Goal: Information Seeking & Learning: Learn about a topic

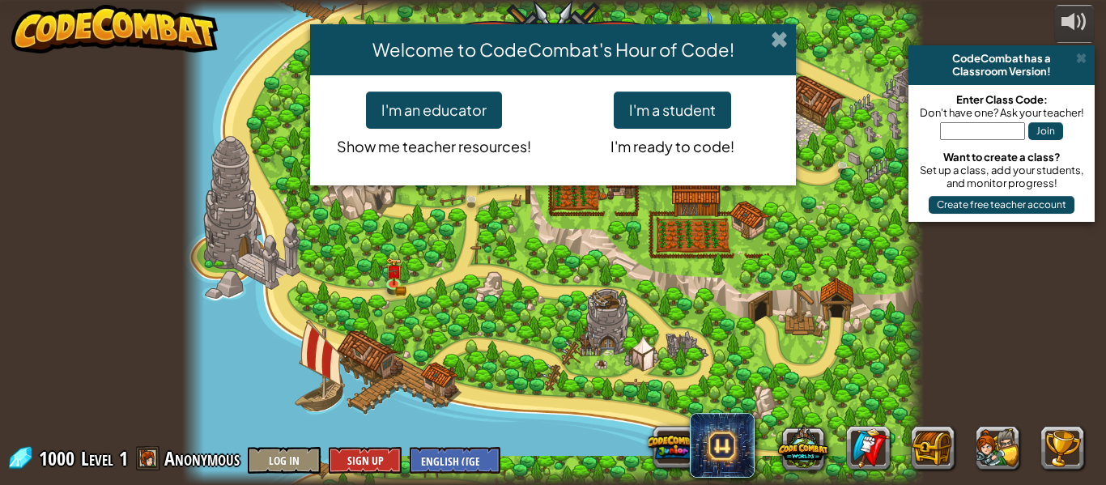
click at [779, 34] on span at bounding box center [779, 39] width 17 height 17
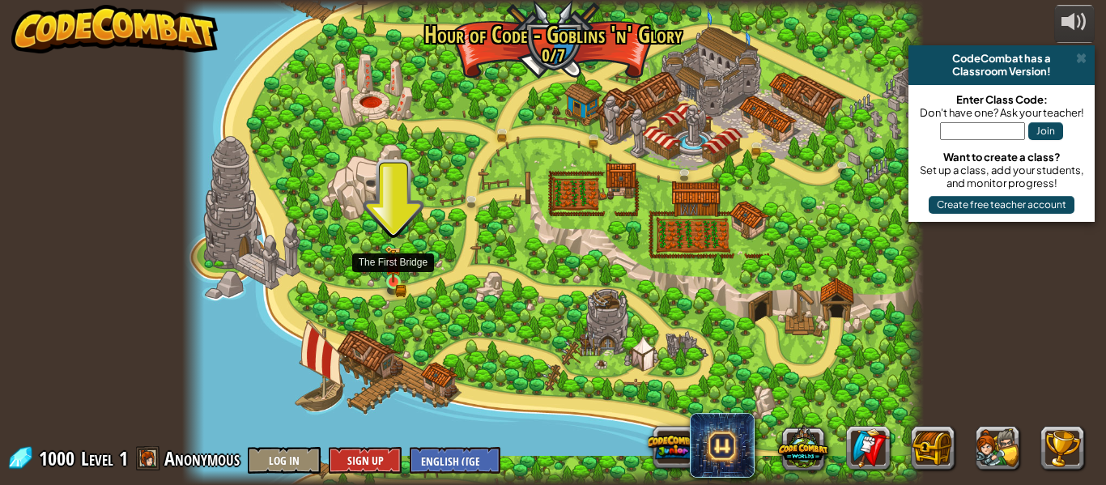
click at [395, 270] on img at bounding box center [394, 265] width 10 height 10
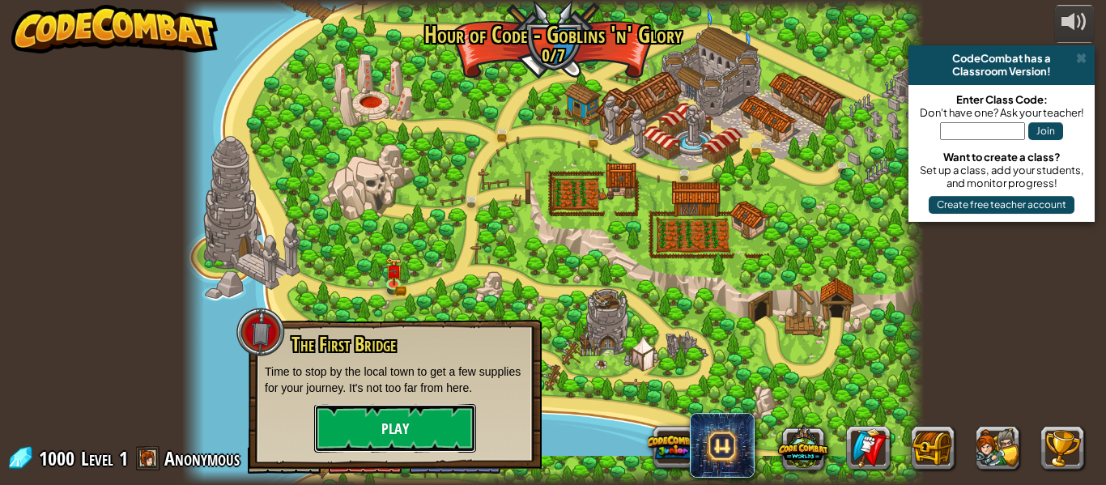
click at [374, 430] on button "Play" at bounding box center [395, 428] width 162 height 49
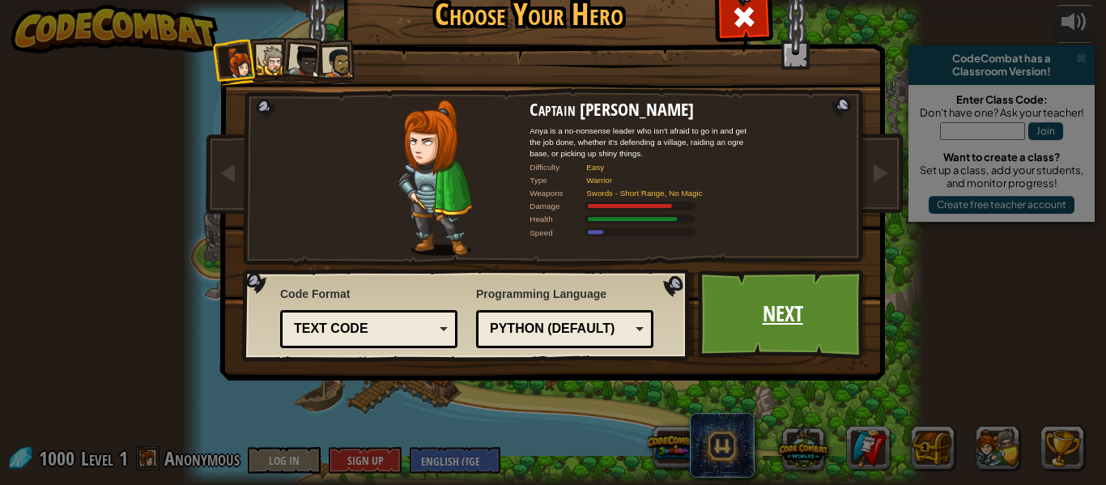
click at [818, 306] on link "Next" at bounding box center [782, 314] width 169 height 89
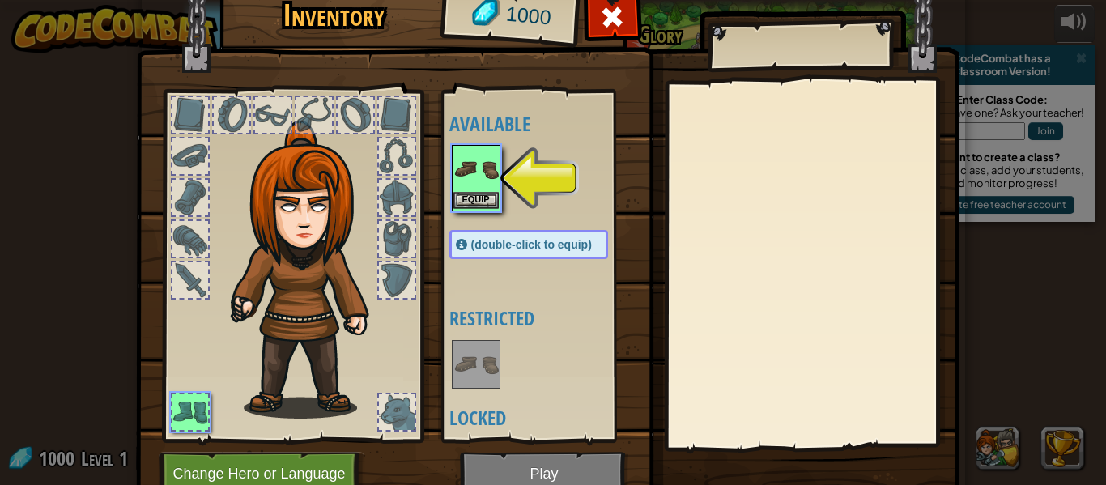
click at [479, 176] on img at bounding box center [476, 169] width 45 height 45
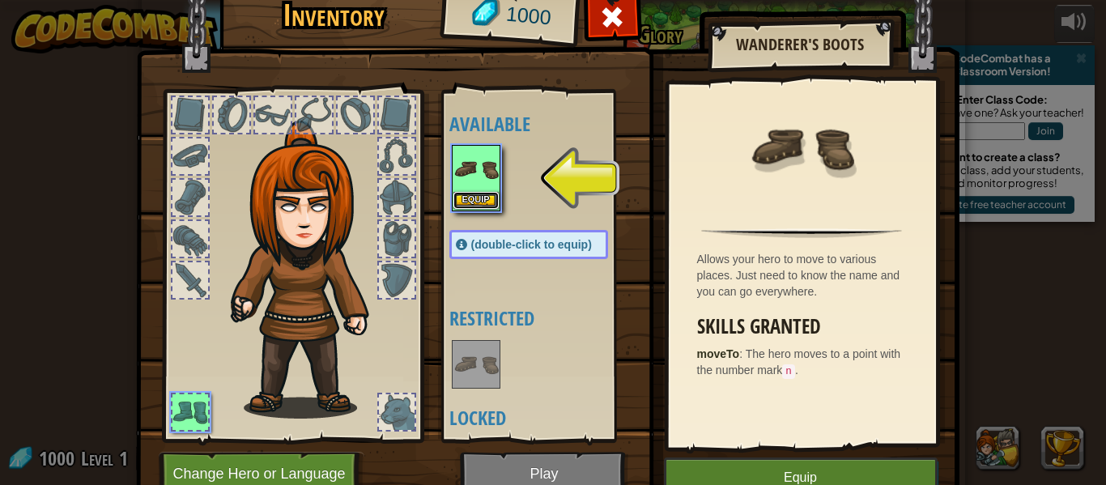
click at [495, 198] on button "Equip" at bounding box center [476, 200] width 45 height 17
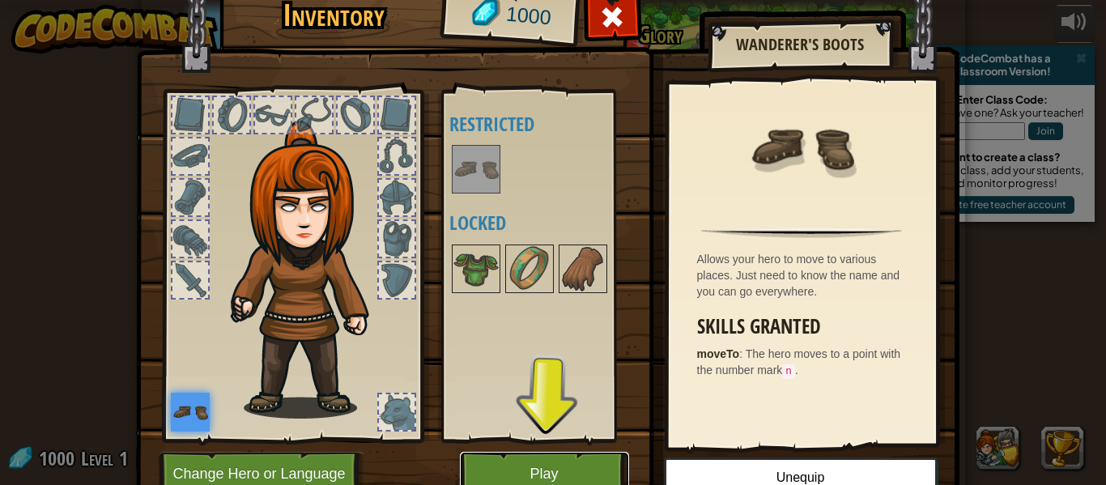
click at [572, 459] on button "Play" at bounding box center [544, 474] width 169 height 45
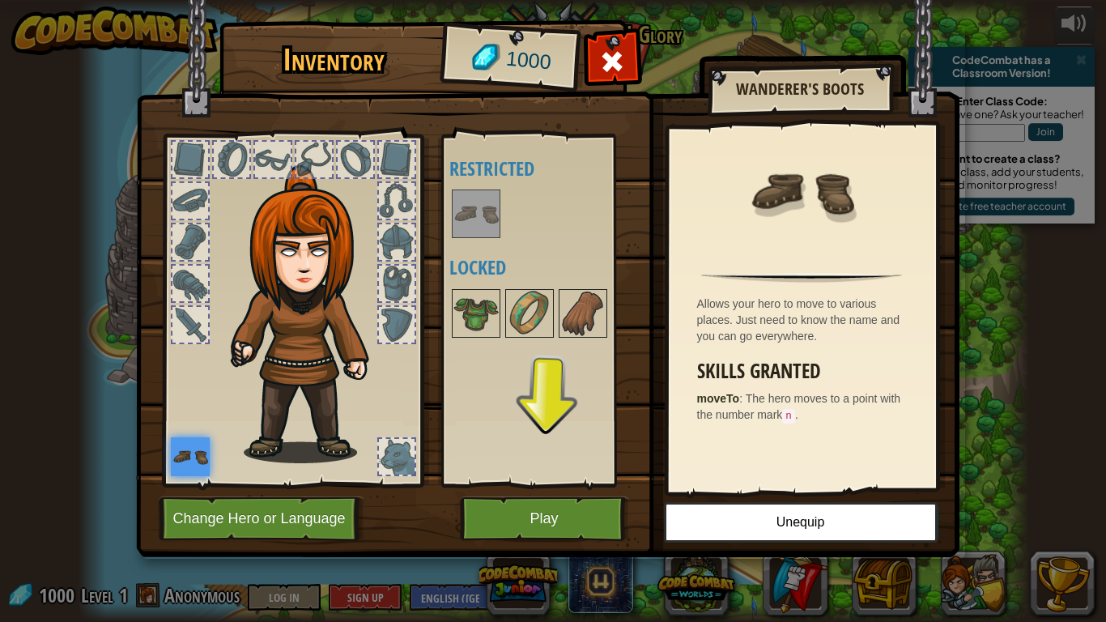
click at [658, 466] on img at bounding box center [548, 263] width 824 height 588
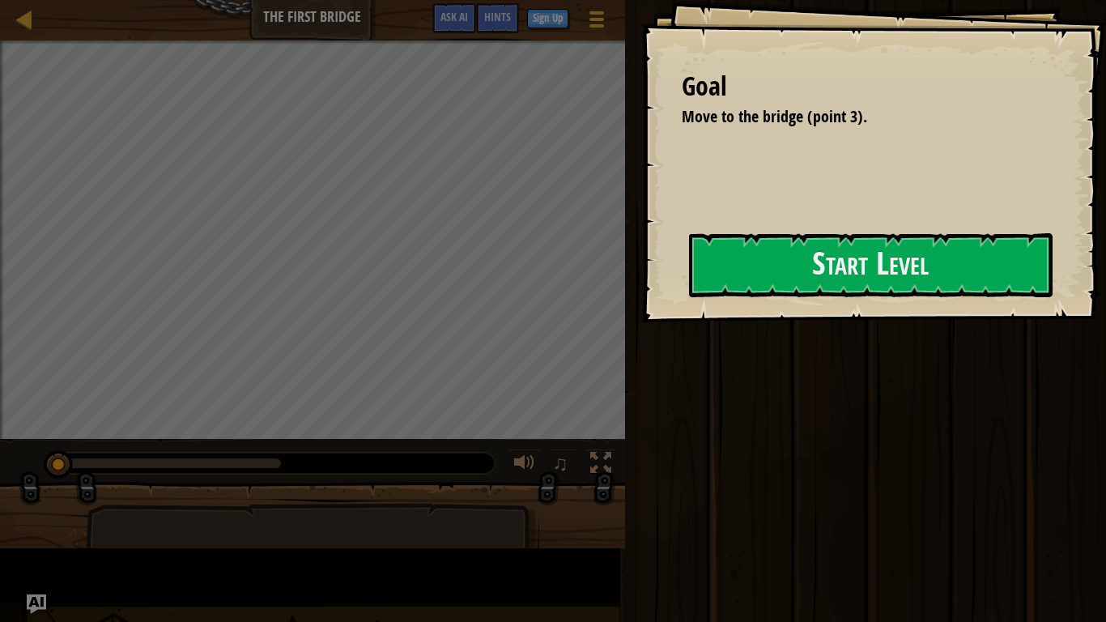
click at [739, 322] on div "Goal Move to the bridge (point 3). Start Level Error loading from server. Try r…" at bounding box center [873, 161] width 465 height 322
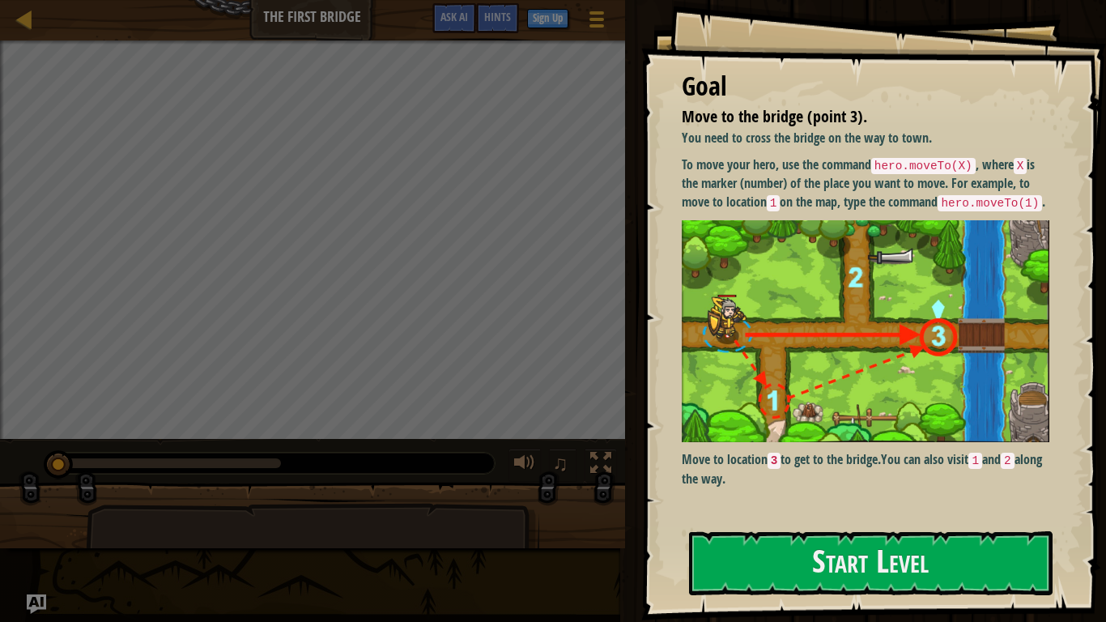
click at [966, 484] on p "Move to location 3 to get to the bridge. You can also visit 1 and 2 along the w…" at bounding box center [866, 468] width 368 height 37
click at [940, 484] on button "Start Level" at bounding box center [871, 563] width 364 height 64
click at [929, 484] on button "Start Level" at bounding box center [871, 563] width 364 height 64
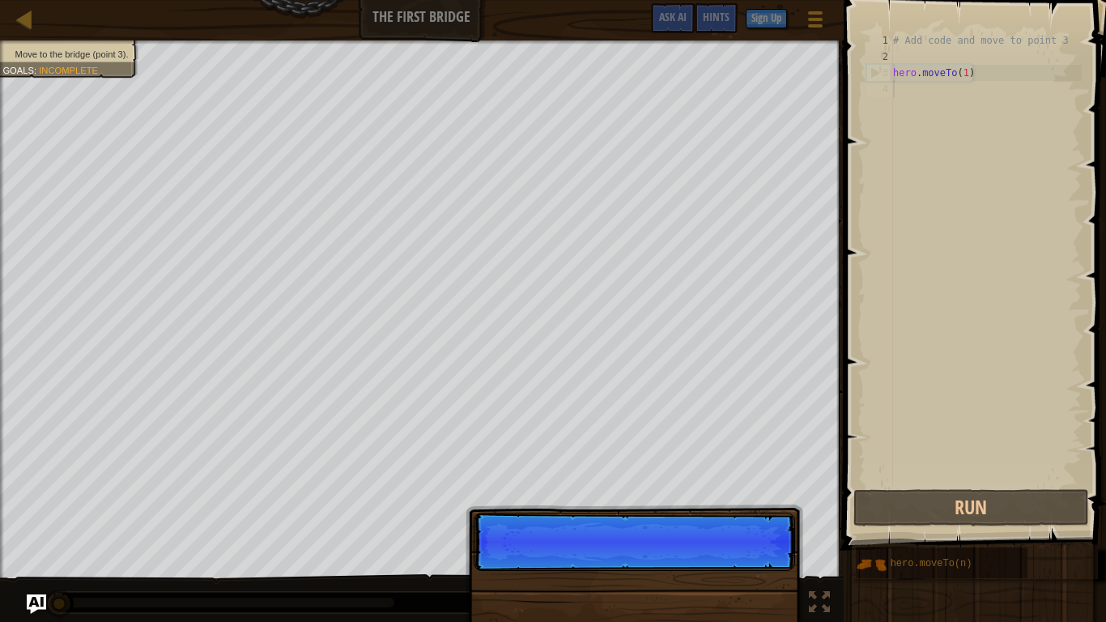
scroll to position [7, 0]
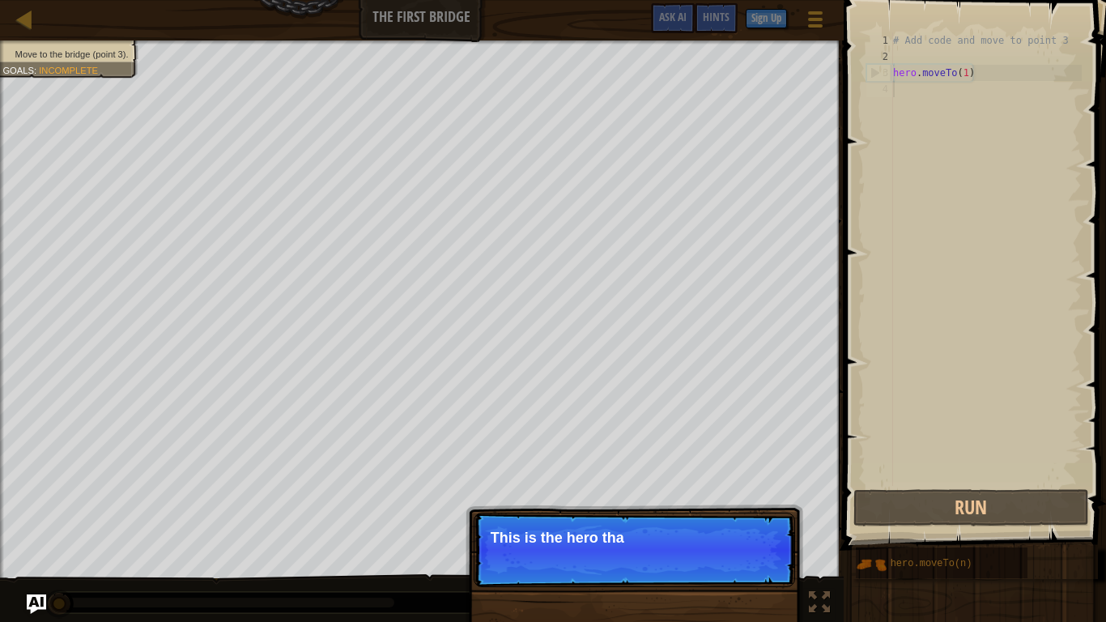
click at [717, 484] on p "This is the hero tha" at bounding box center [635, 538] width 288 height 16
click at [739, 484] on p "This is the hero tha" at bounding box center [635, 538] width 288 height 16
click at [766, 484] on p "This is the hero that you c" at bounding box center [635, 538] width 288 height 16
click at [770, 484] on p "Continue This is the hero that you control with co" at bounding box center [635, 550] width 322 height 75
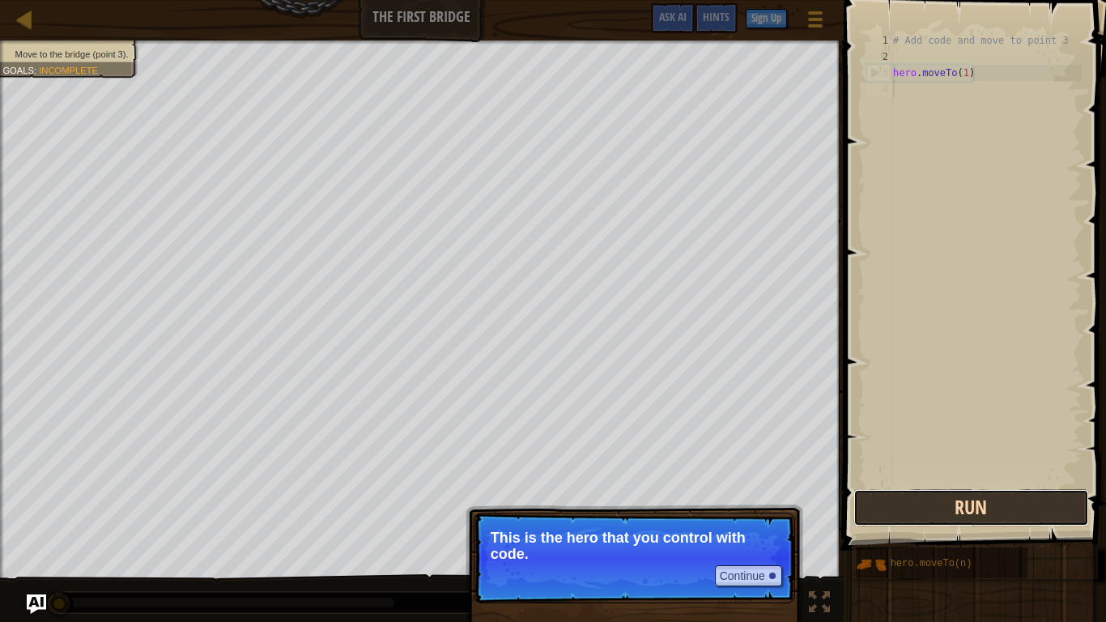
click at [1027, 484] on button "Run" at bounding box center [972, 507] width 236 height 37
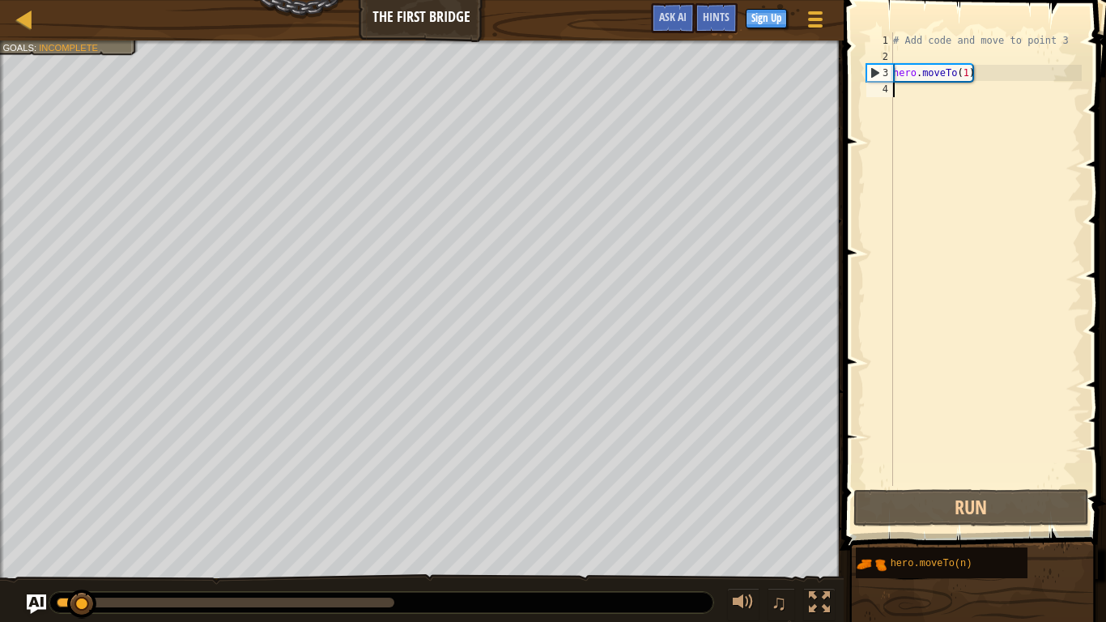
click at [1070, 295] on div "# Add code and move to point 3 hero . moveTo ( 1 )" at bounding box center [986, 275] width 192 height 486
click at [1069, 236] on div "# Add code and move to point 3 hero . moveTo ( 1 )" at bounding box center [986, 275] width 192 height 486
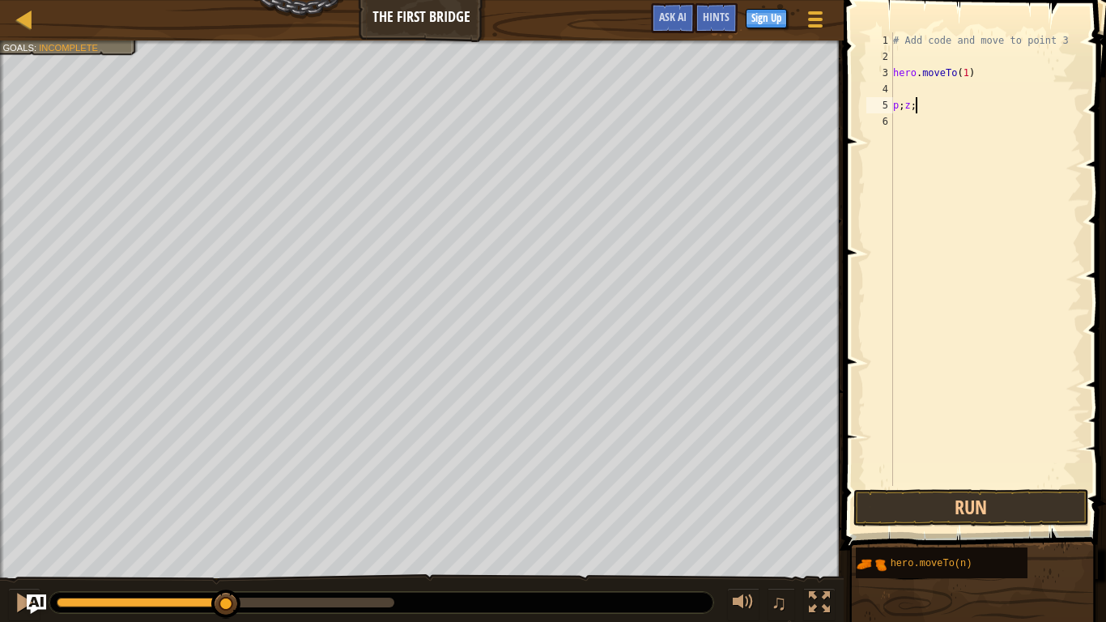
type textarea "p;z;a"
type textarea "z;;z;z;"
click at [845, 185] on span at bounding box center [976, 252] width 275 height 598
click at [1010, 268] on div "# Add code and move to point 3 hero . moveTo ( 1 ) p ; z ; a z ;; z ; z ;" at bounding box center [986, 275] width 192 height 486
click at [1063, 275] on div "# Add code and move to point 3 hero . moveTo ( 1 ) p ; z ; a z ;; z ; z ;" at bounding box center [986, 275] width 192 height 486
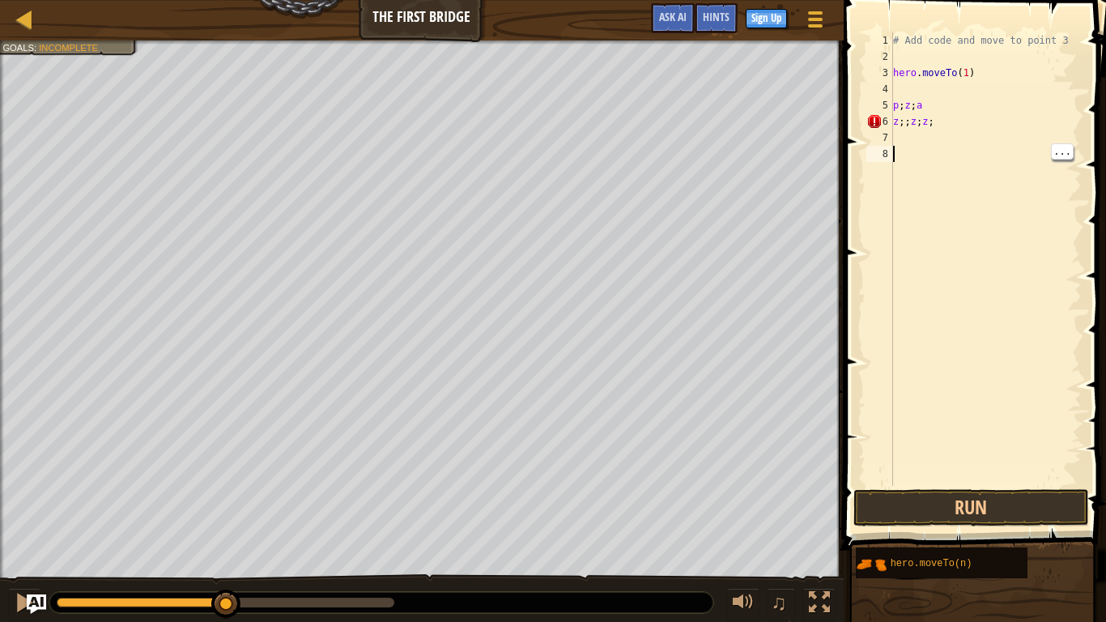
click at [1079, 275] on div "# Add code and move to point 3 hero . moveTo ( 1 ) p ; z ; a z ;; z ; z ;" at bounding box center [986, 275] width 192 height 486
click at [1080, 280] on div "# Add code and move to point 3 hero . moveTo ( 1 ) p ; z ; a z ;; z ; z ;" at bounding box center [986, 275] width 192 height 486
click at [1078, 275] on div "# Add code and move to point 3 hero . moveTo ( 1 ) p ; z ; a z ;; z ; z ;" at bounding box center [986, 275] width 192 height 486
click at [1081, 275] on div "# Add code and move to point 3 hero . moveTo ( 1 ) p ; z ; a z ;; z ; z ;" at bounding box center [986, 275] width 192 height 486
click at [1080, 277] on div "# Add code and move to point 3 hero . moveTo ( 1 ) p ; z ; a z ;; z ; z ;" at bounding box center [986, 275] width 192 height 486
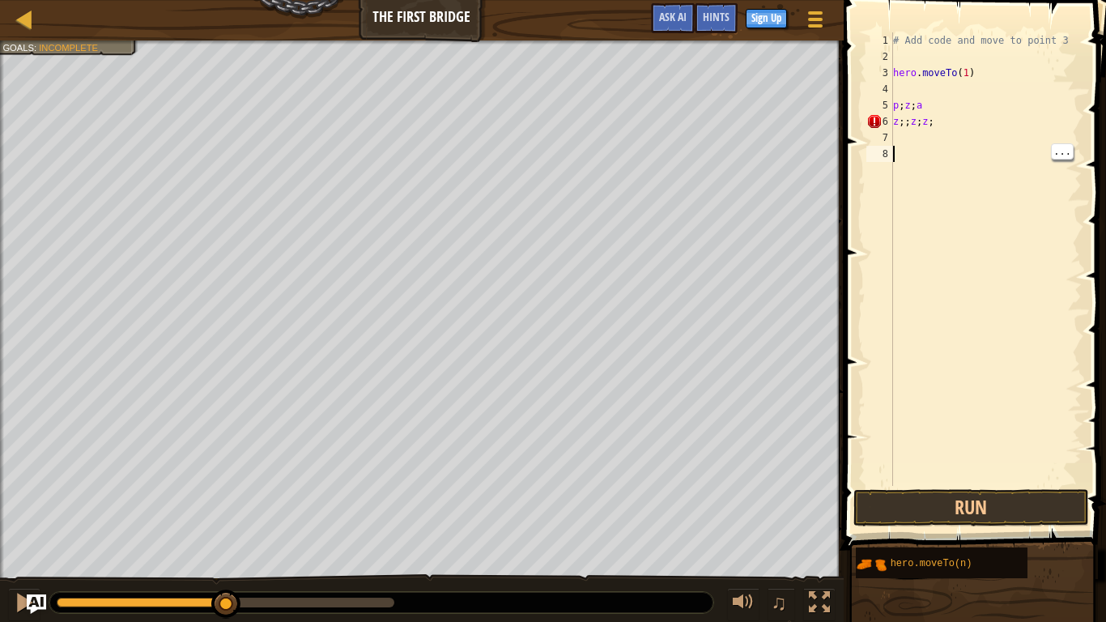
click at [1068, 160] on div "# Add code and move to point 3 hero . moveTo ( 1 ) p ; z ; a z ;; z ; z ;" at bounding box center [986, 275] width 192 height 486
click at [1070, 152] on span "..." at bounding box center [1062, 151] width 21 height 15
click at [1073, 151] on div "Select All Paste Undo Find Pallete ..." at bounding box center [1062, 151] width 23 height 16
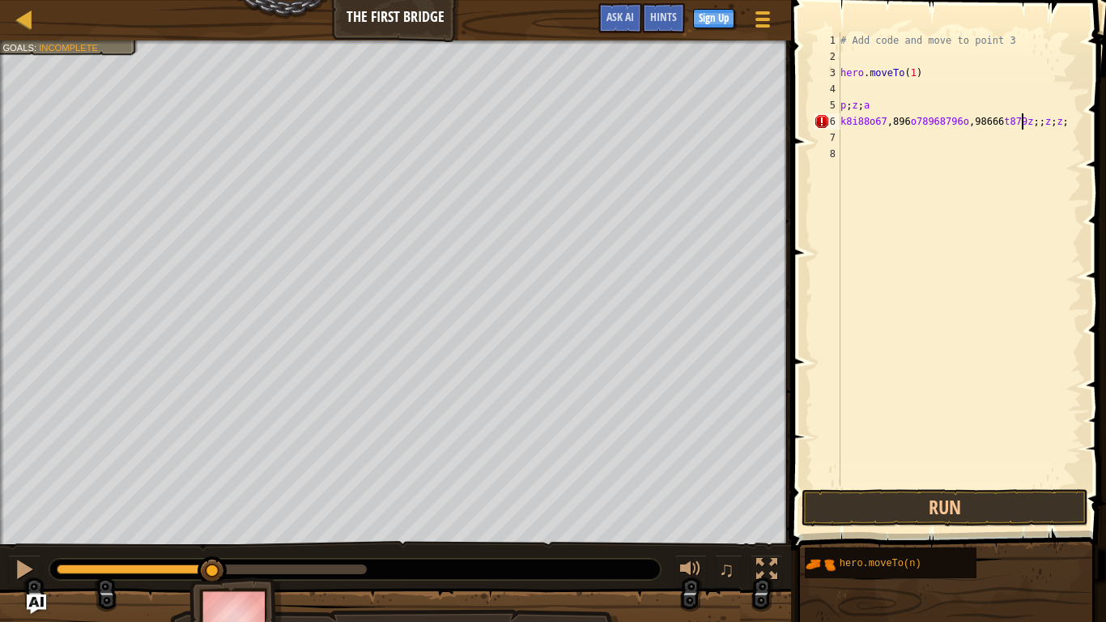
type textarea "z;;z;z;"
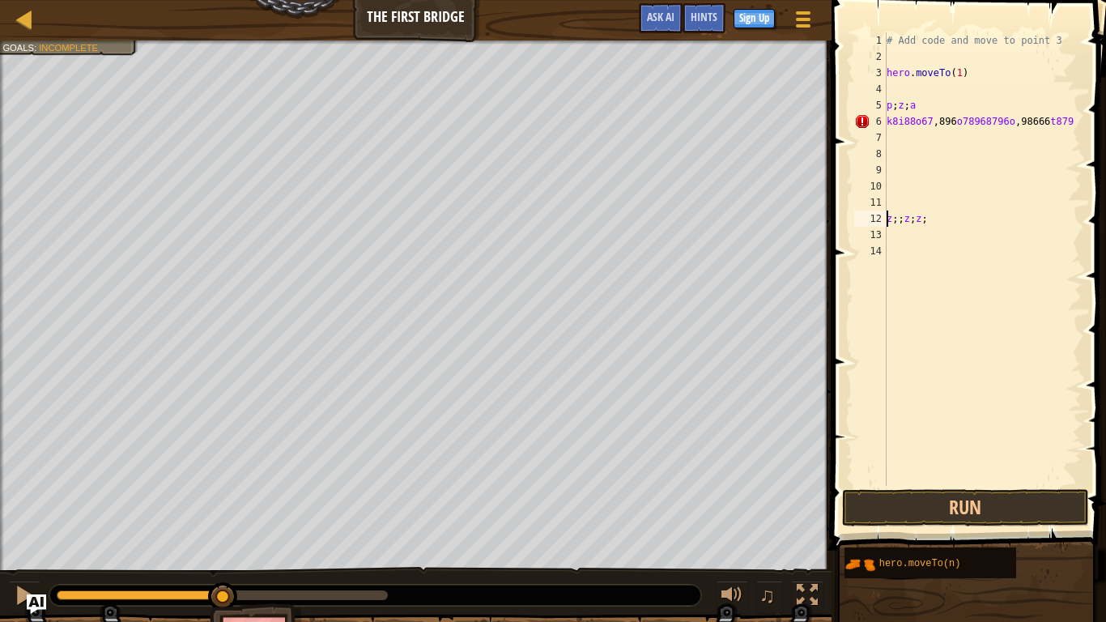
click at [942, 218] on div "# Add code and move to point 3 hero . moveTo ( 1 ) p ; z ; a k8i88o67 , 896 o78…" at bounding box center [983, 275] width 198 height 486
click at [929, 251] on div "# Add code and move to point 3 hero . moveTo ( 1 ) p ; z ; a k8i88o67 , 896 o78…" at bounding box center [983, 275] width 198 height 486
click at [936, 240] on div "# Add code and move to point 3 hero . moveTo ( 1 ) p ; z ; a k8i88o67 , 896 o78…" at bounding box center [983, 275] width 198 height 486
type textarea "lego"
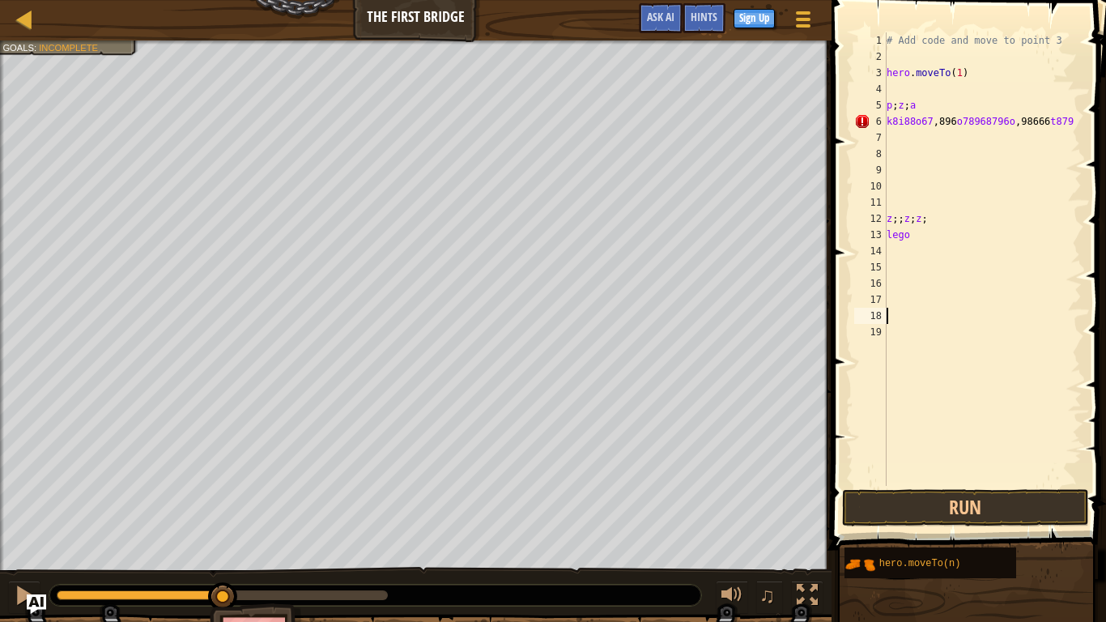
click at [0, 313] on div at bounding box center [2, 317] width 4 height 555
click at [906, 484] on button "Run" at bounding box center [965, 507] width 247 height 37
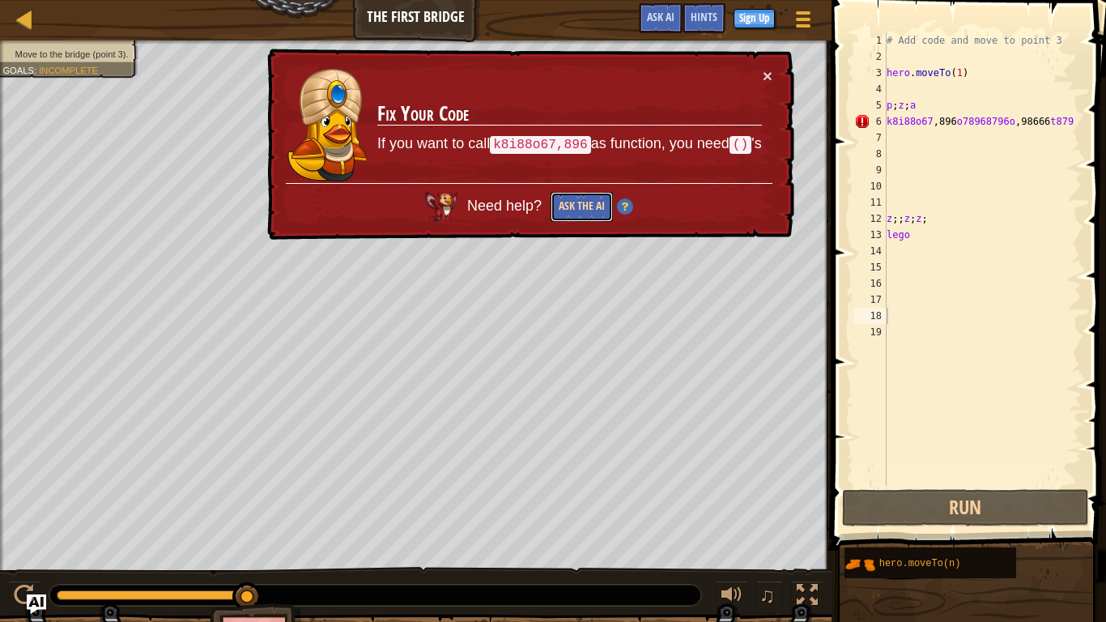
click at [575, 204] on button "Ask the AI" at bounding box center [582, 207] width 62 height 30
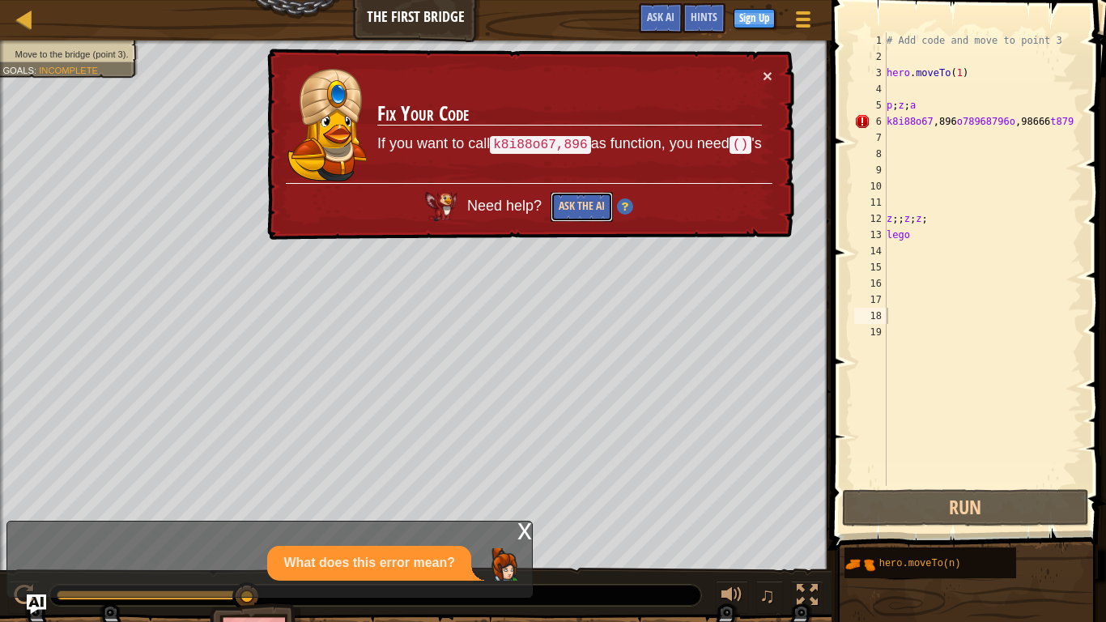
click at [575, 204] on button "Ask the AI" at bounding box center [582, 207] width 62 height 30
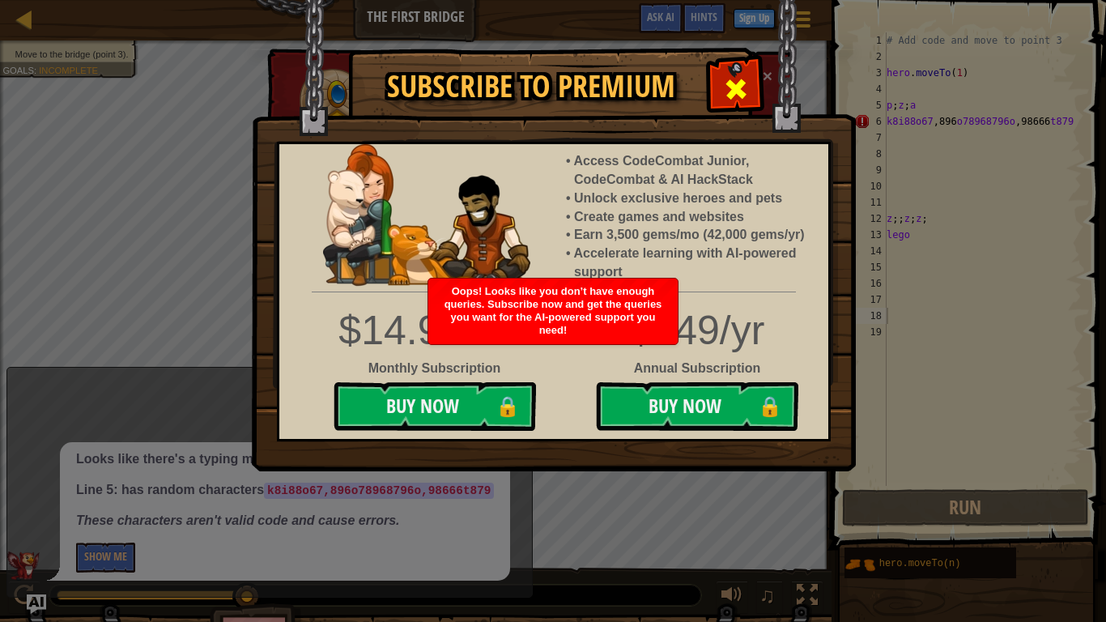
click at [734, 76] on span at bounding box center [736, 89] width 26 height 26
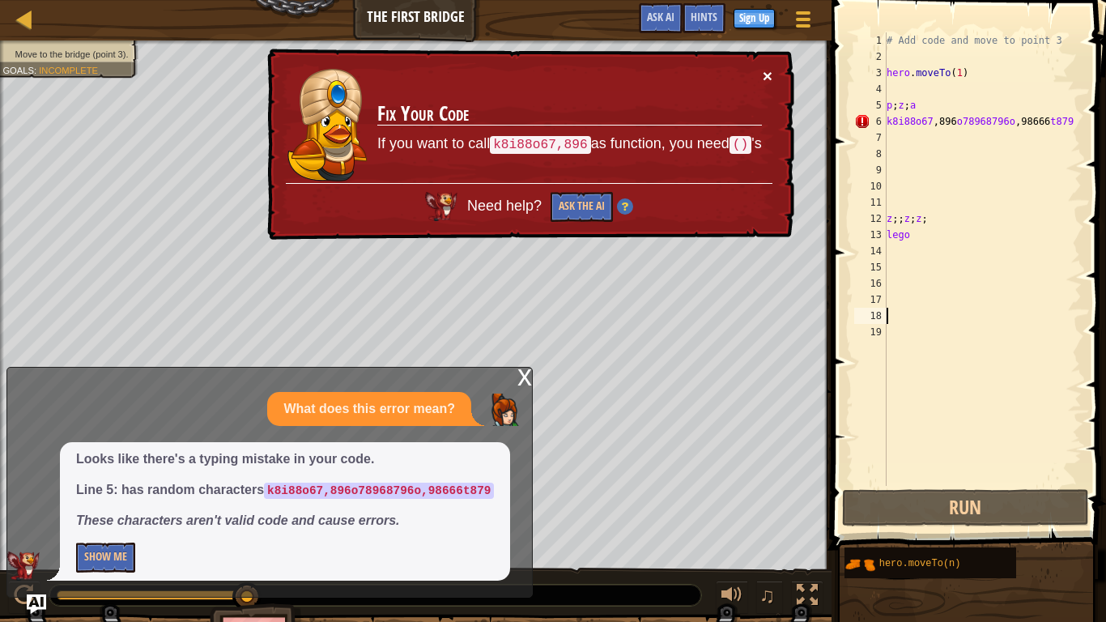
click at [769, 72] on button "×" at bounding box center [768, 75] width 10 height 17
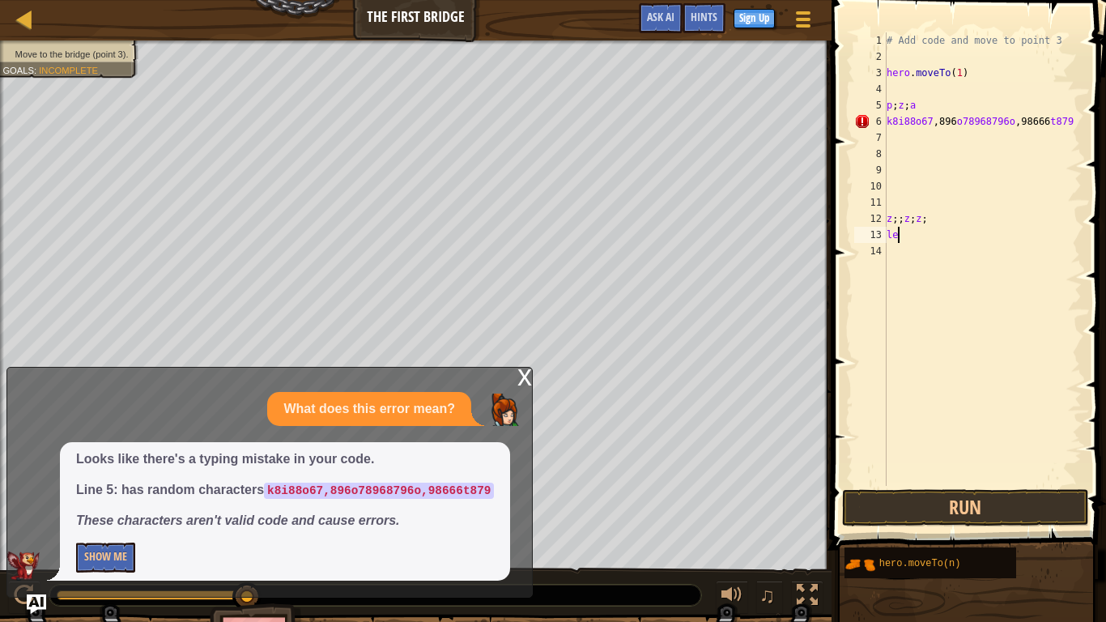
type textarea "l"
type textarea "z"
type textarea "k8i88o67,896o78968796o,986"
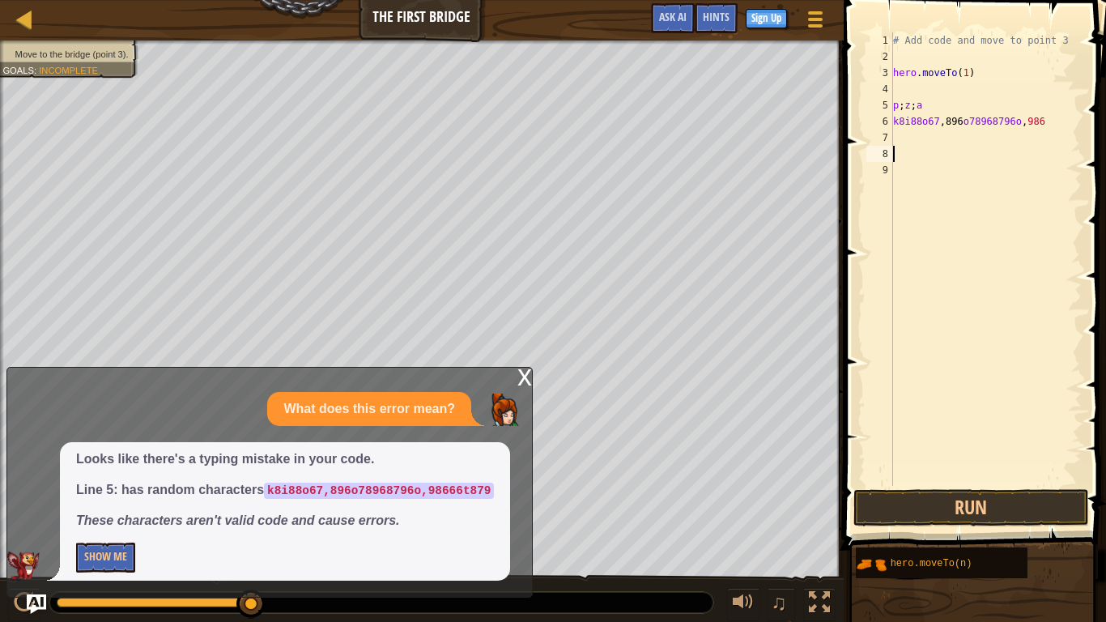
type textarea "\"
type textarea "k"
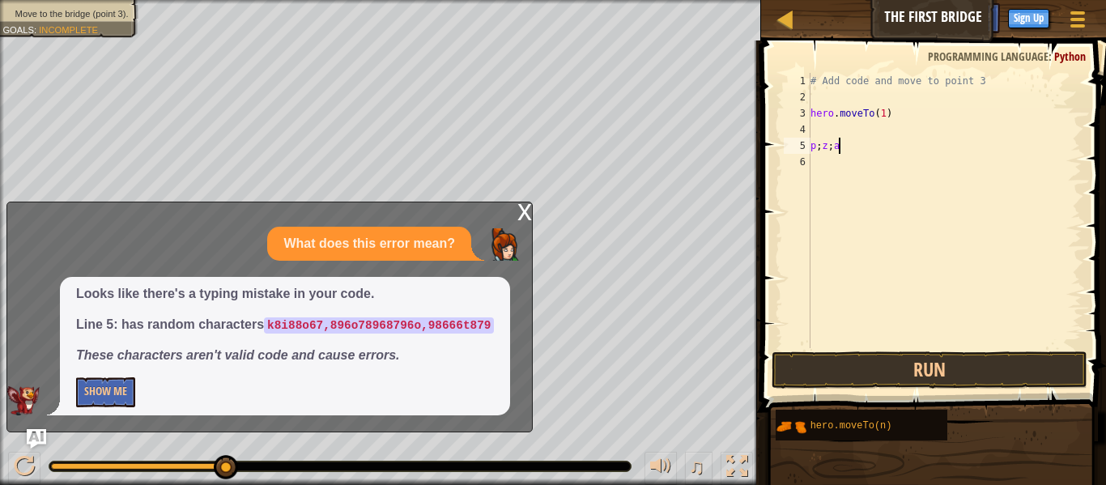
type textarea "p;z;a"
click at [519, 202] on div "x" at bounding box center [525, 210] width 15 height 16
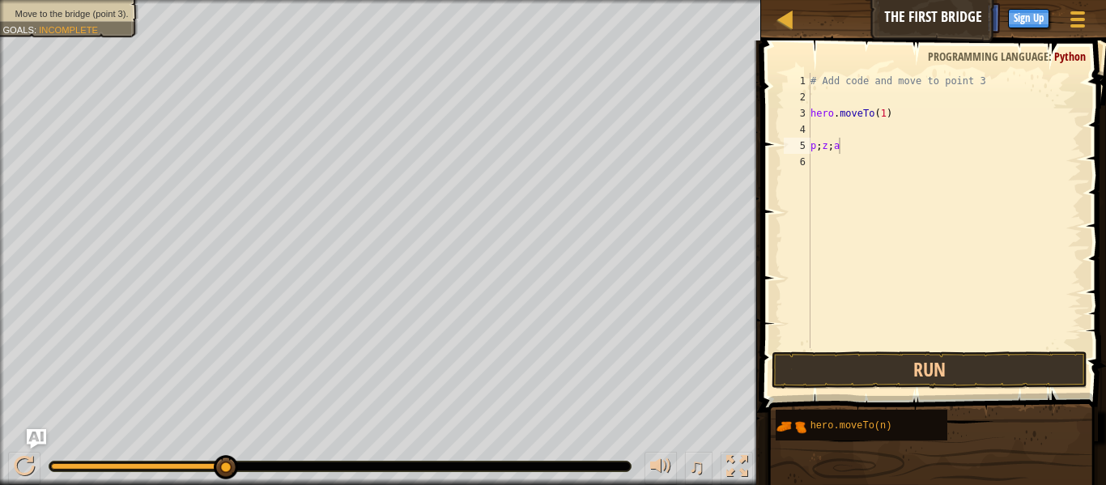
drag, startPoint x: 230, startPoint y: 463, endPoint x: 479, endPoint y: 497, distance: 251.0
click at [1003, 390] on span at bounding box center [935, 204] width 358 height 420
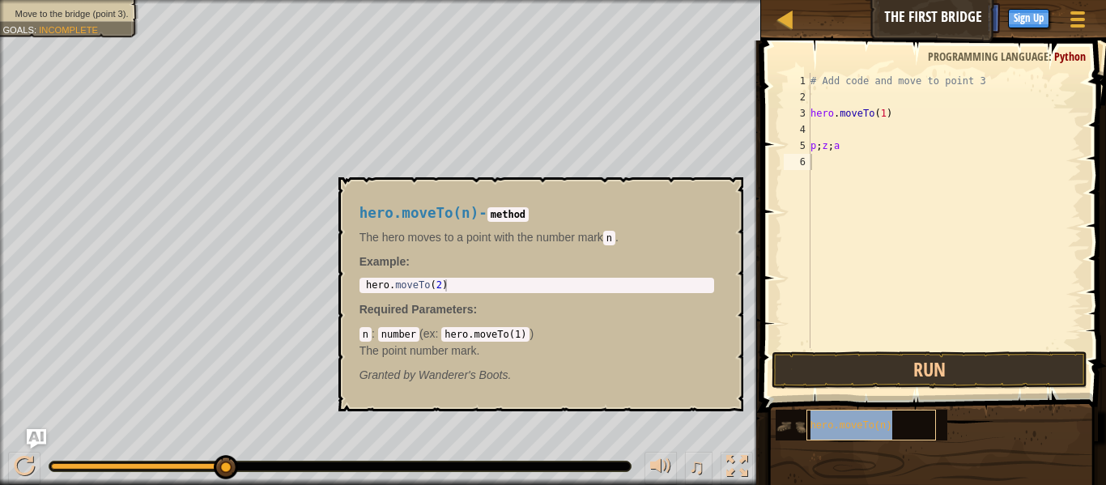
click at [879, 425] on span "hero.moveTo(n)" at bounding box center [852, 425] width 82 height 11
click at [731, 199] on button "×" at bounding box center [724, 196] width 13 height 23
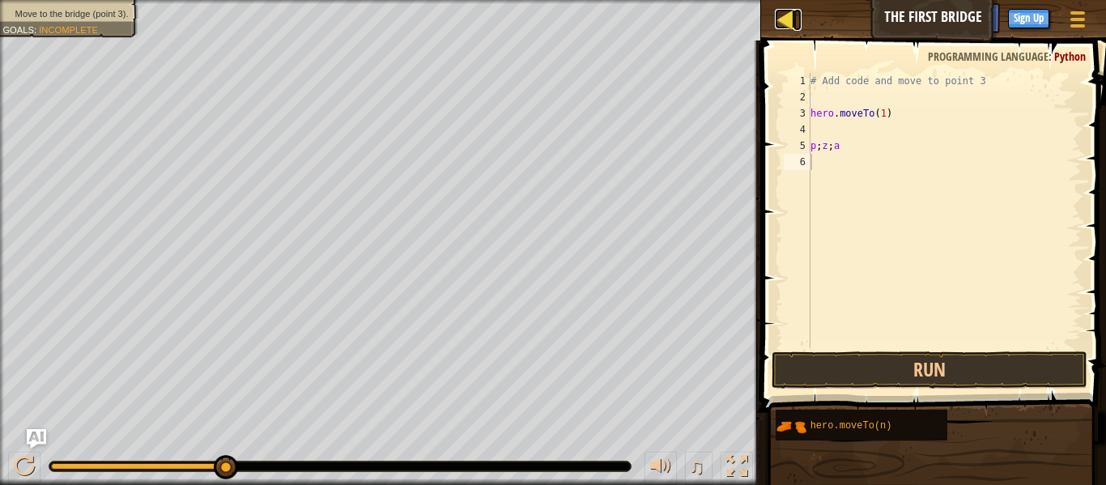
click at [784, 20] on div at bounding box center [785, 19] width 20 height 20
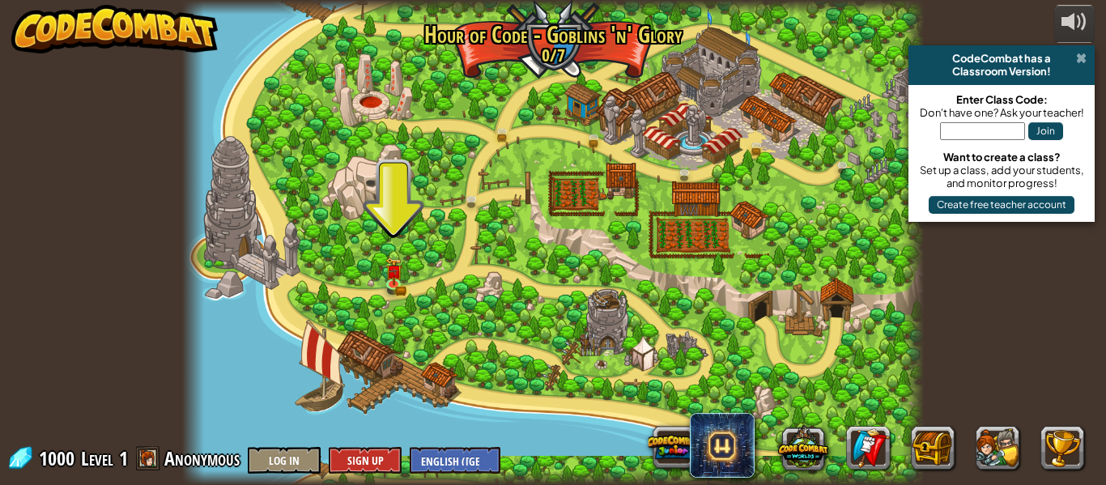
click at [1081, 57] on span at bounding box center [1081, 58] width 11 height 13
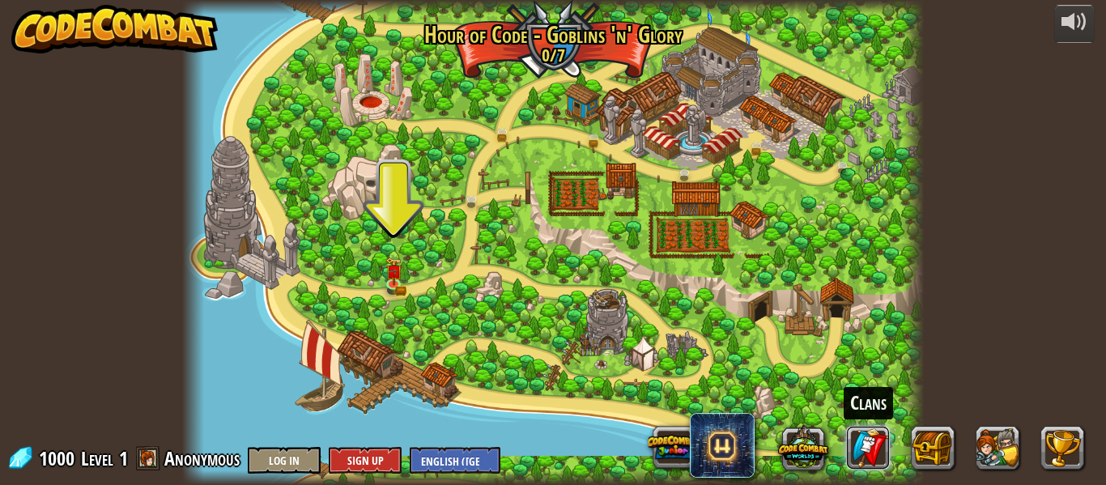
click at [866, 441] on link at bounding box center [869, 448] width 44 height 44
